Goal: Use online tool/utility: Utilize a website feature to perform a specific function

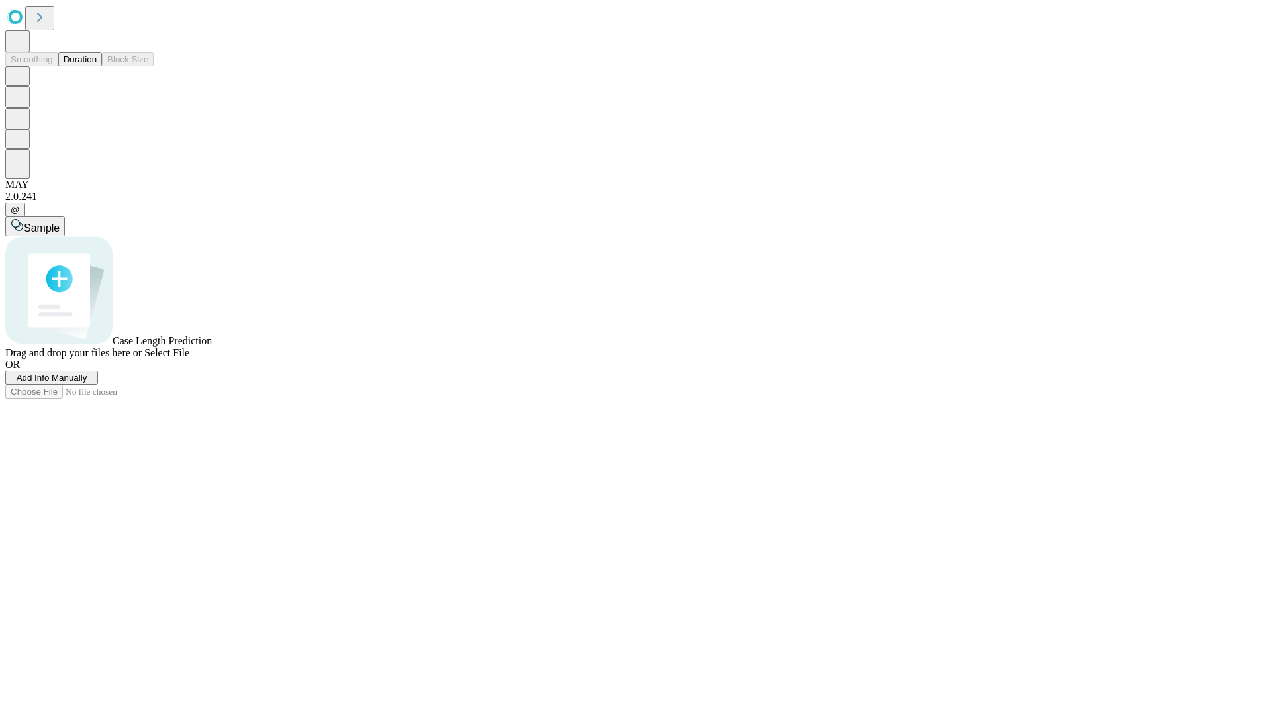
click at [97, 66] on button "Duration" at bounding box center [80, 59] width 44 height 14
click at [189, 358] on span "Select File" at bounding box center [166, 352] width 45 height 11
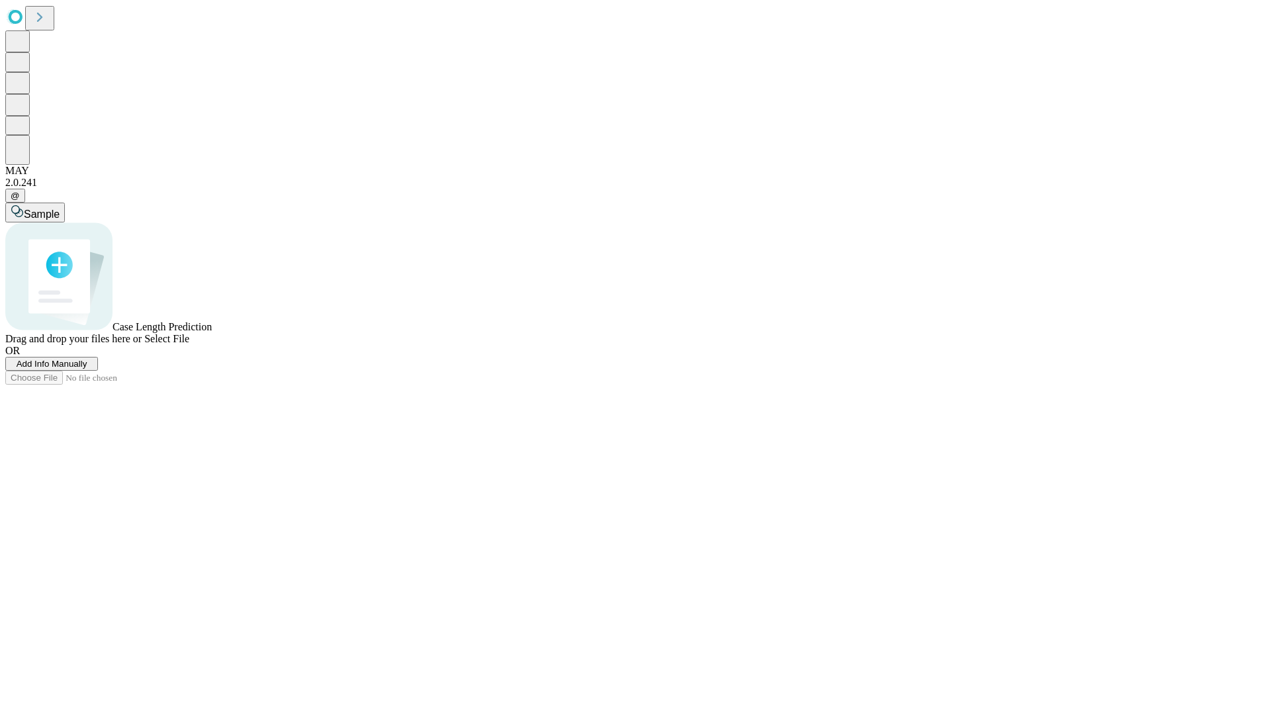
click at [189, 344] on span "Select File" at bounding box center [166, 338] width 45 height 11
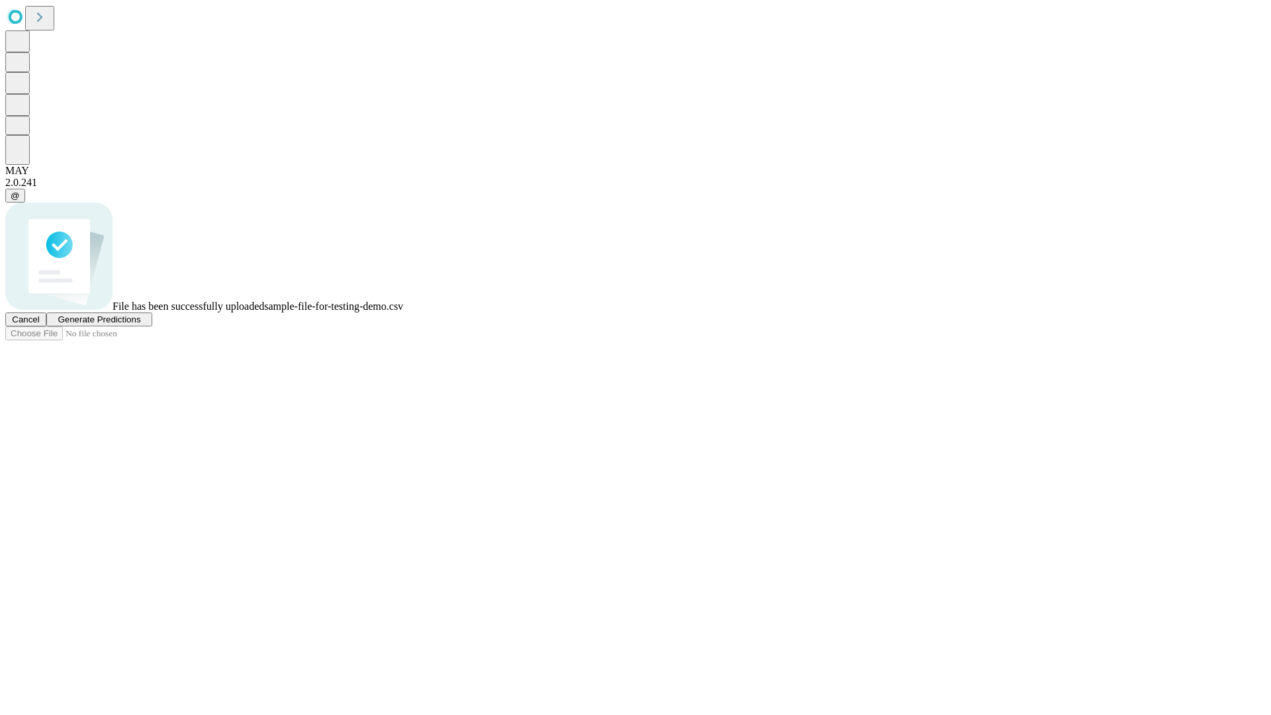
click at [140, 324] on span "Generate Predictions" at bounding box center [99, 319] width 83 height 10
